Goal: Task Accomplishment & Management: Use online tool/utility

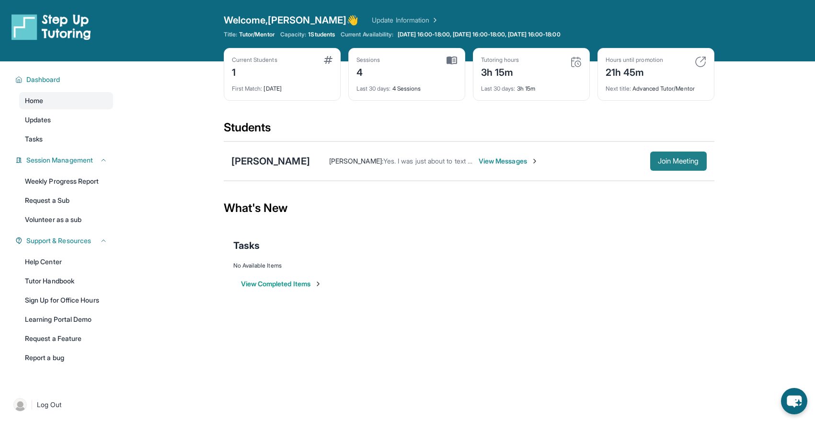
click at [691, 162] on span "Join Meeting" at bounding box center [678, 161] width 41 height 6
click at [263, 161] on div "[PERSON_NAME]" at bounding box center [271, 160] width 79 height 13
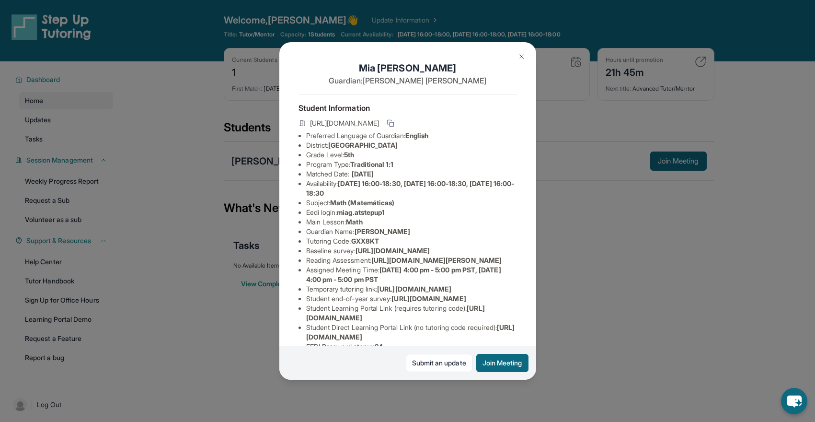
click at [387, 241] on li "Tutoring Code : GXX8KT" at bounding box center [411, 241] width 211 height 10
drag, startPoint x: 391, startPoint y: 213, endPoint x: 343, endPoint y: 213, distance: 48.4
click at [343, 213] on span "miag.atstepup1" at bounding box center [361, 212] width 48 height 8
copy span "miag.atstepup1"
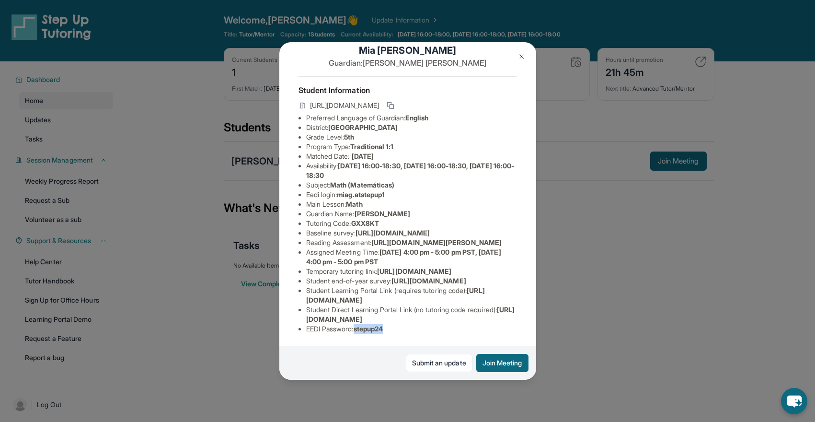
drag, startPoint x: 392, startPoint y: 330, endPoint x: 359, endPoint y: 330, distance: 33.1
click at [359, 330] on li "EEDI Password : stepup24" at bounding box center [411, 329] width 211 height 10
copy span "stepup24"
click at [627, 262] on div "Mia Gonzalez Guardian: Melanie Garavito Student Information https://student-por…" at bounding box center [407, 211] width 815 height 422
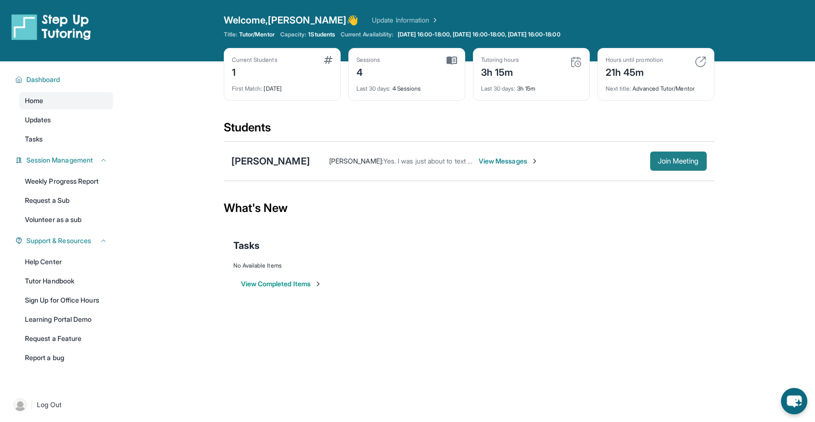
click at [690, 164] on span "Join Meeting" at bounding box center [678, 161] width 41 height 6
click at [666, 160] on span "Join Meeting" at bounding box center [678, 161] width 41 height 6
click at [658, 163] on span "Join Meeting" at bounding box center [678, 161] width 41 height 6
